Goal: Information Seeking & Learning: Learn about a topic

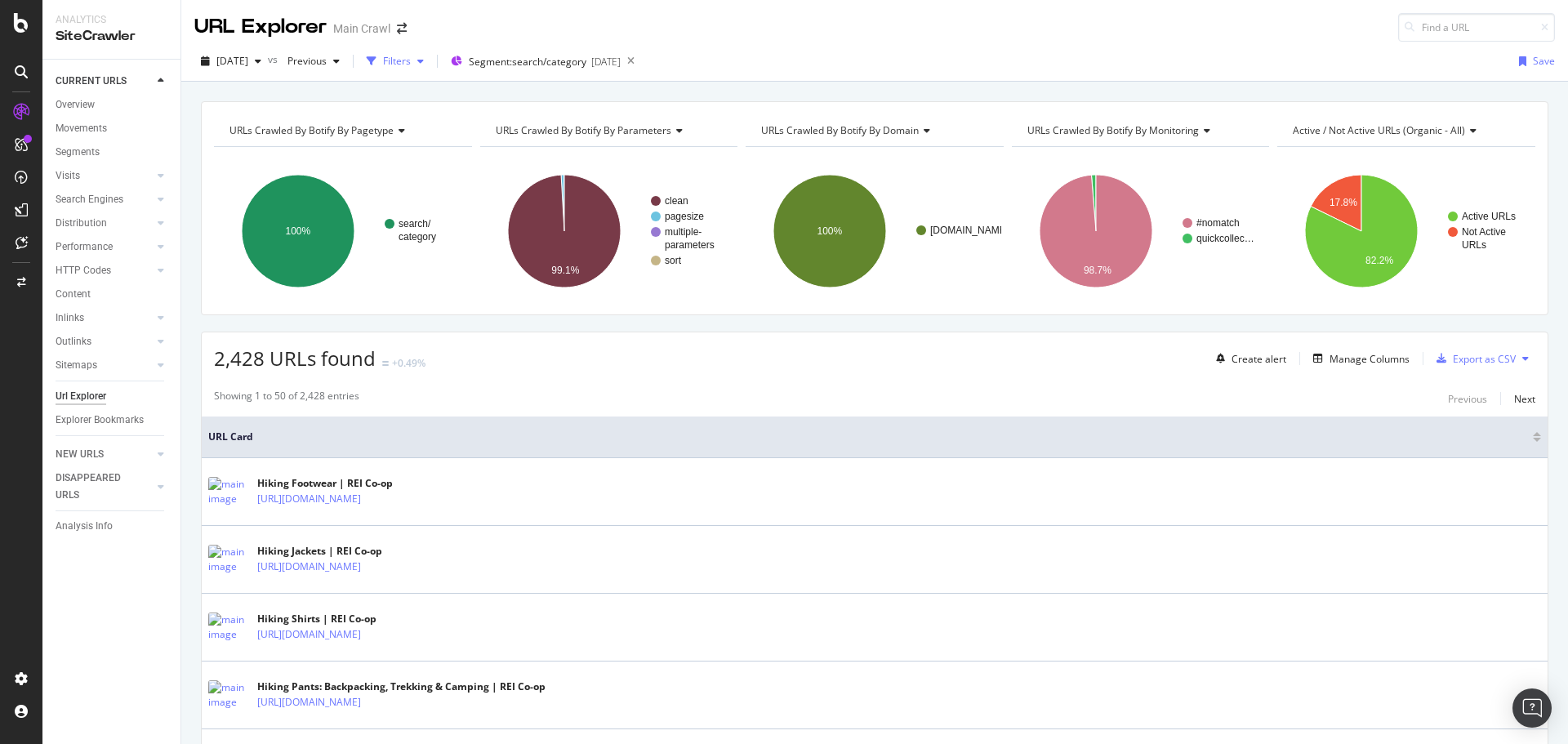
click at [411, 67] on div "Filters" at bounding box center [397, 61] width 28 height 14
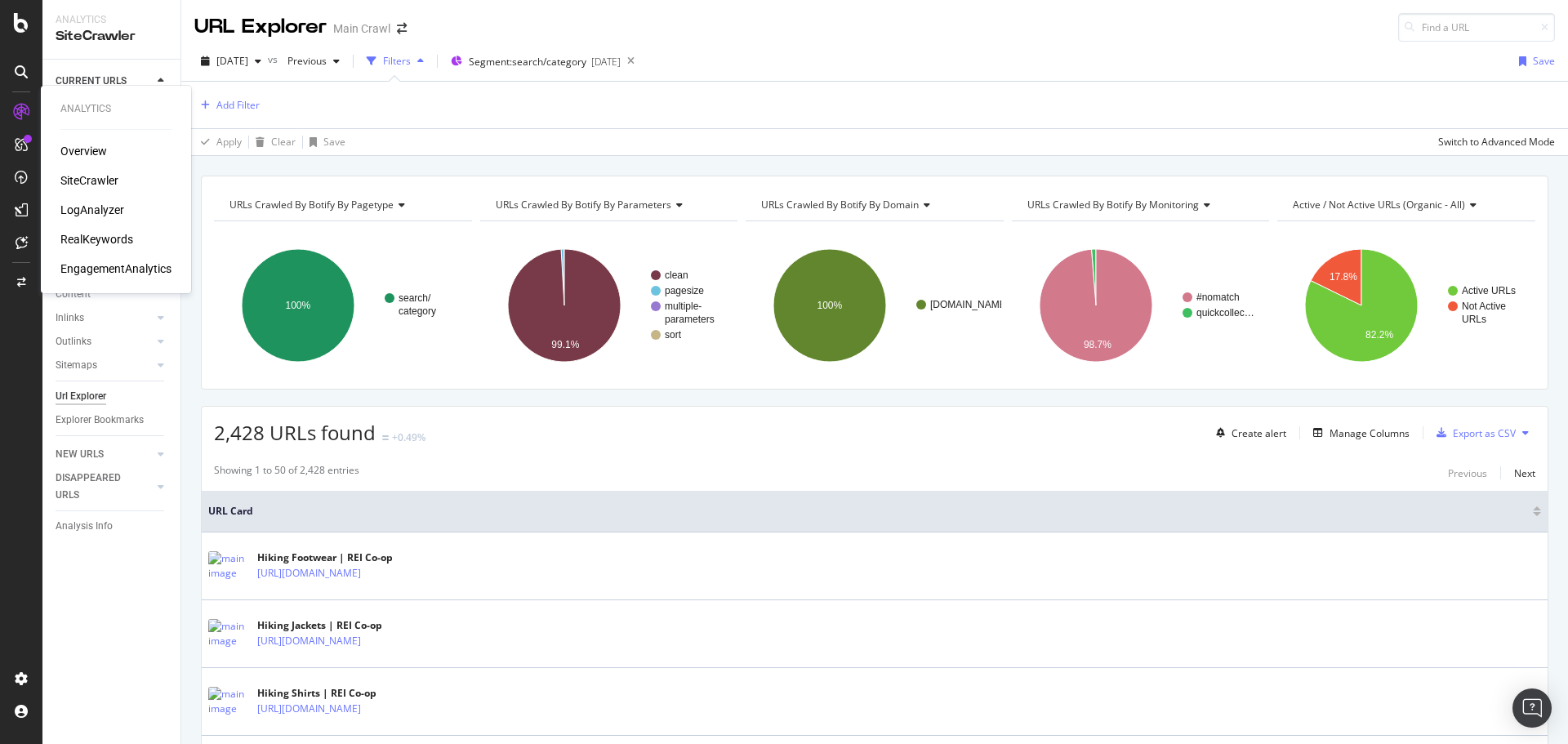
click at [94, 245] on div "RealKeywords" at bounding box center [96, 238] width 72 height 16
